Goal: Task Accomplishment & Management: Manage account settings

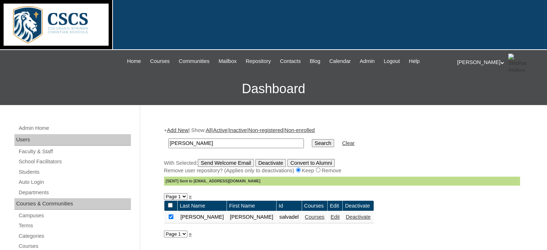
click at [305, 217] on link "Courses" at bounding box center [315, 217] width 20 height 6
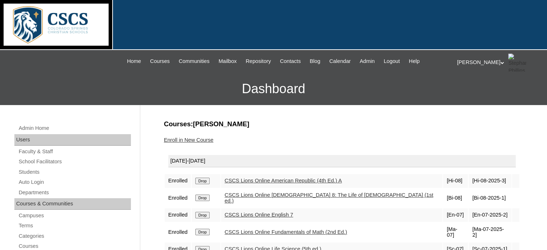
click at [189, 138] on link "Enroll in New Course" at bounding box center [189, 140] width 50 height 6
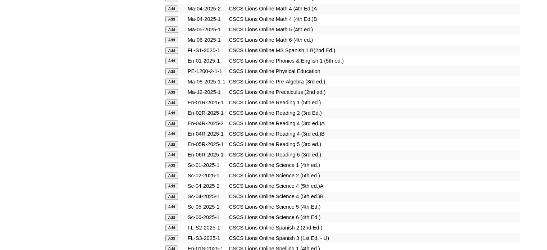
scroll to position [1054, 0]
click at [168, 68] on input "Add" at bounding box center [171, 71] width 13 height 6
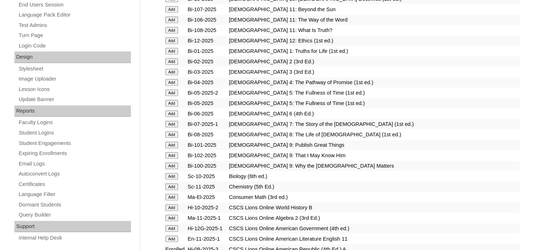
scroll to position [346, 0]
